Goal: Task Accomplishment & Management: Use online tool/utility

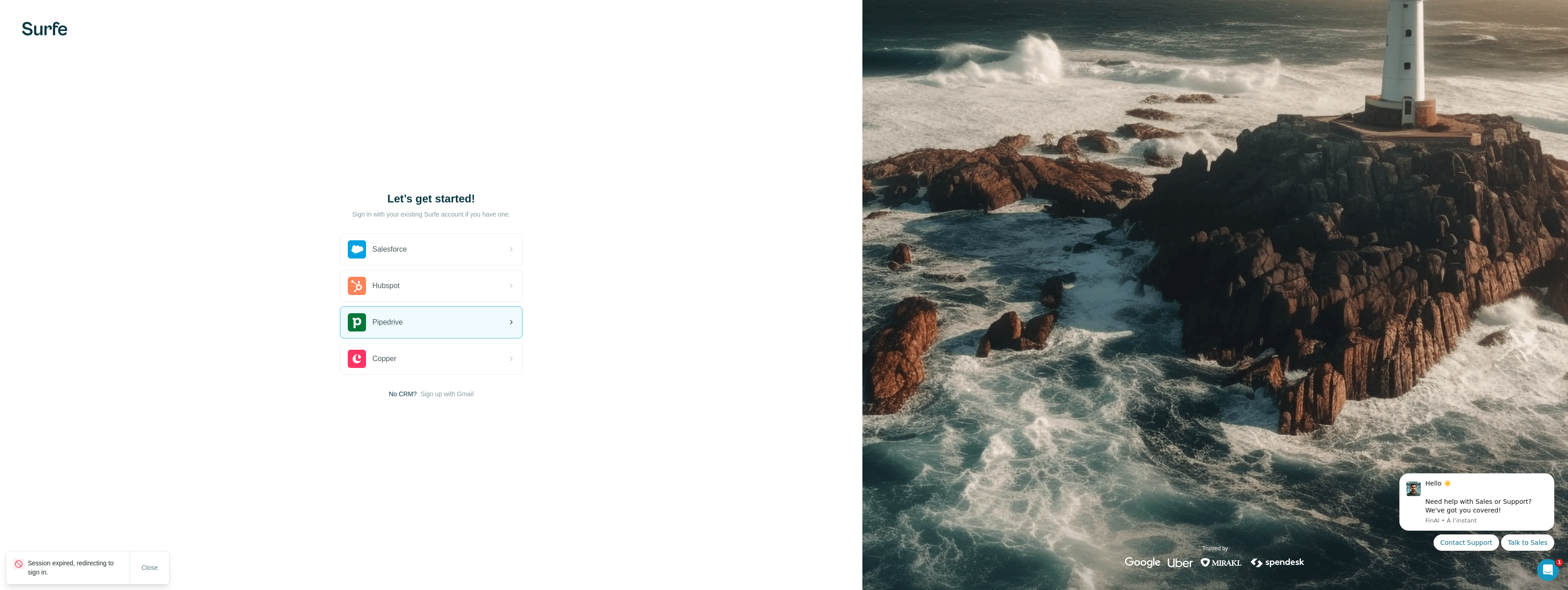
click at [422, 317] on div "Pipedrive" at bounding box center [431, 322] width 182 height 31
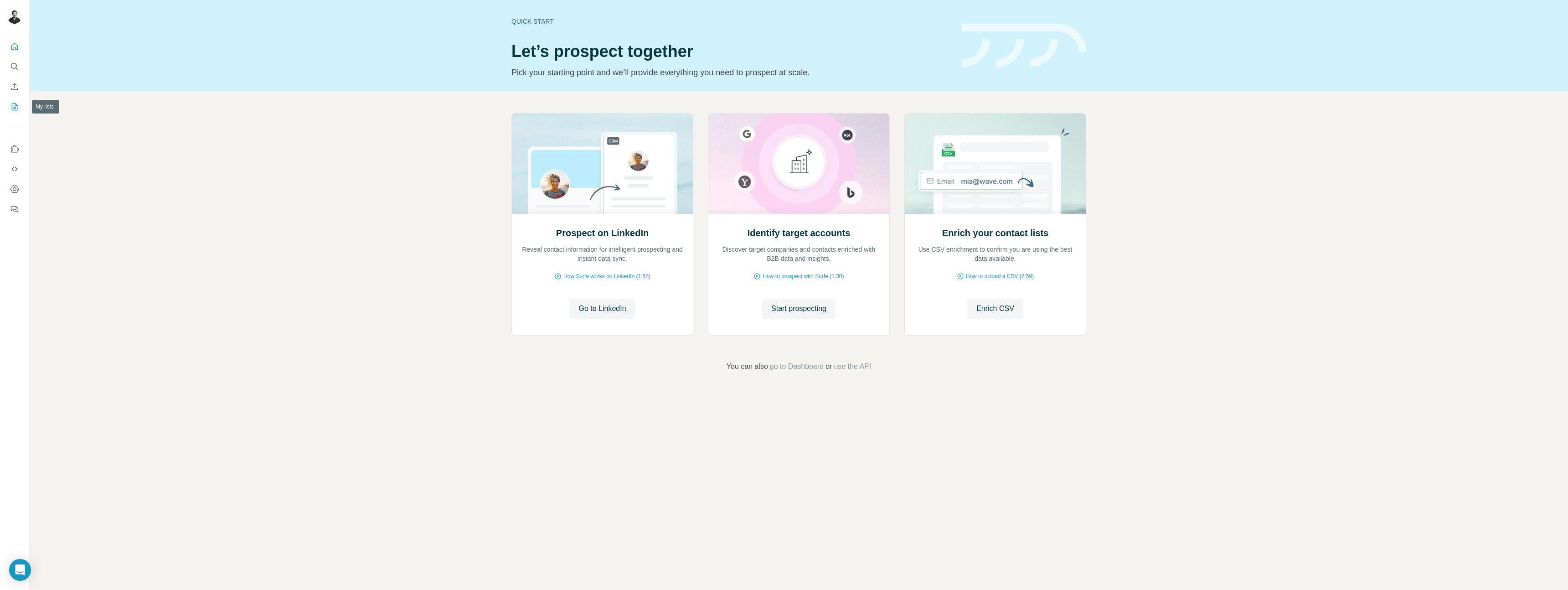
click at [10, 106] on icon "My lists" at bounding box center [15, 107] width 9 height 9
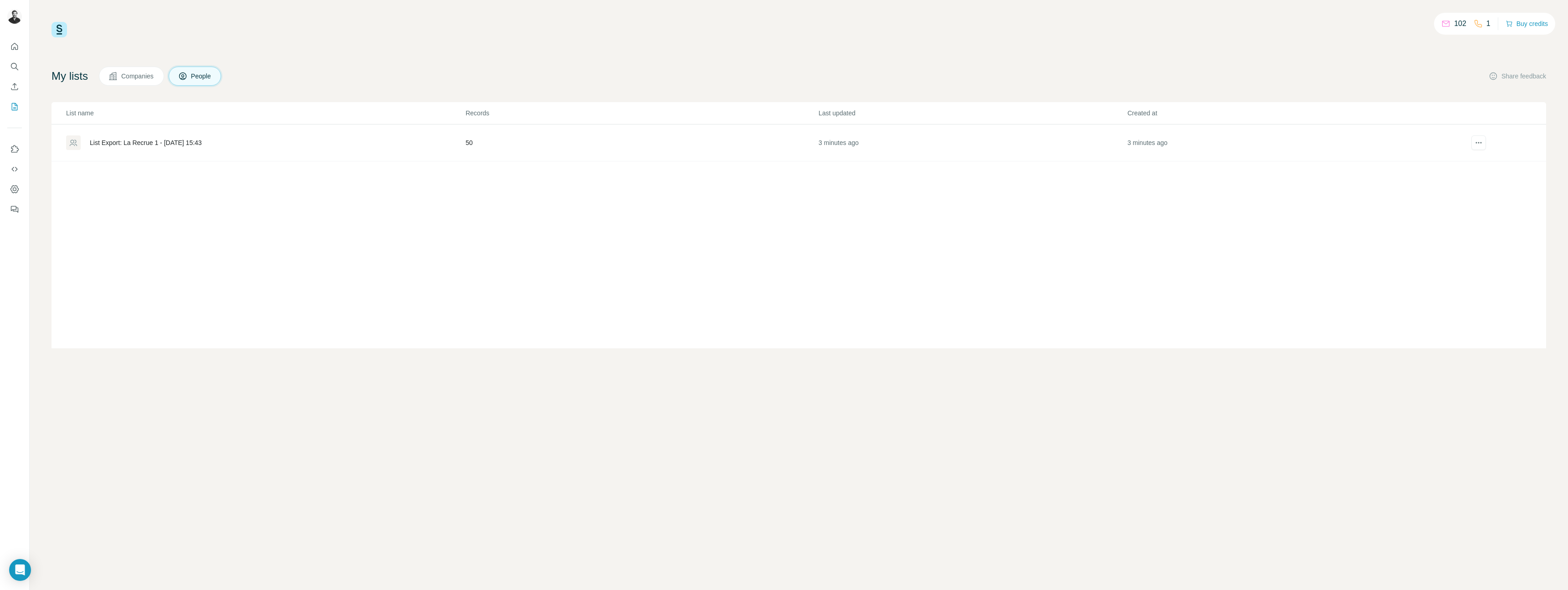
click at [184, 142] on div "List Export: La Recrue 1 - [DATE] 15:43" at bounding box center [146, 142] width 112 height 9
